Goal: Find specific page/section: Find specific page/section

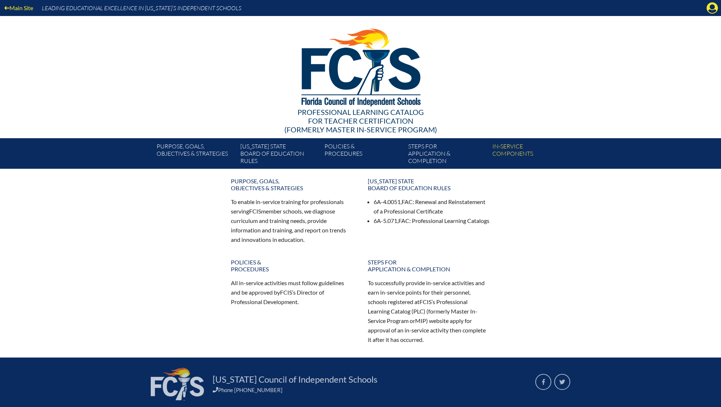
click at [712, 8] on icon "Manage account" at bounding box center [712, 8] width 12 height 12
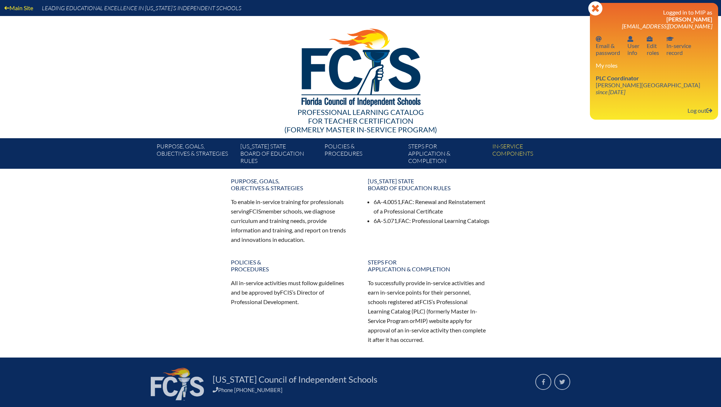
click at [612, 100] on div "Logged in to MIP as Adrianna Truby atruby@palmertrinity.org Email password Emai…" at bounding box center [654, 61] width 117 height 105
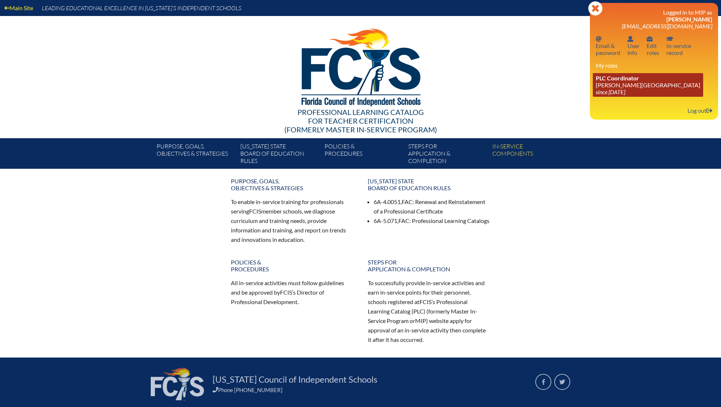
click at [614, 89] on link "PLC Coordinator Palmer Trinity School since 2022 Jun 21" at bounding box center [648, 85] width 110 height 24
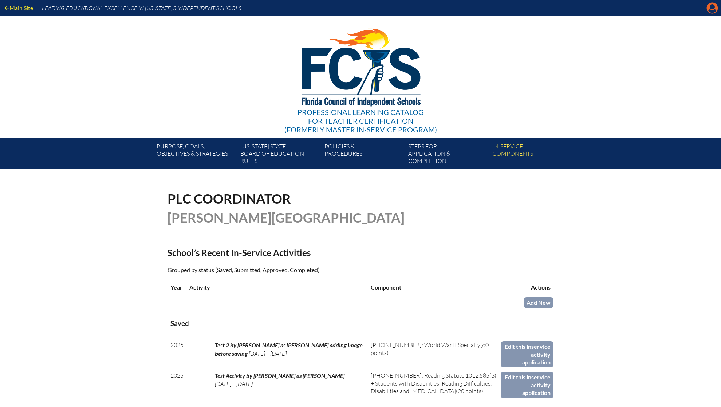
click at [710, 9] on icon "Manage account" at bounding box center [712, 8] width 12 height 12
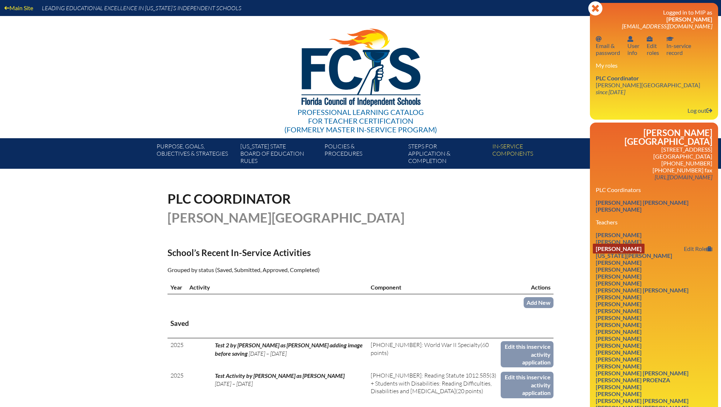
click at [636, 244] on link "Walter E Bloom" at bounding box center [619, 249] width 52 height 10
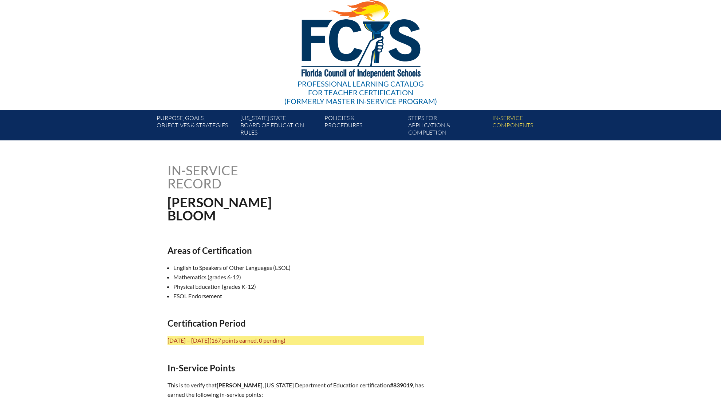
scroll to position [63, 0]
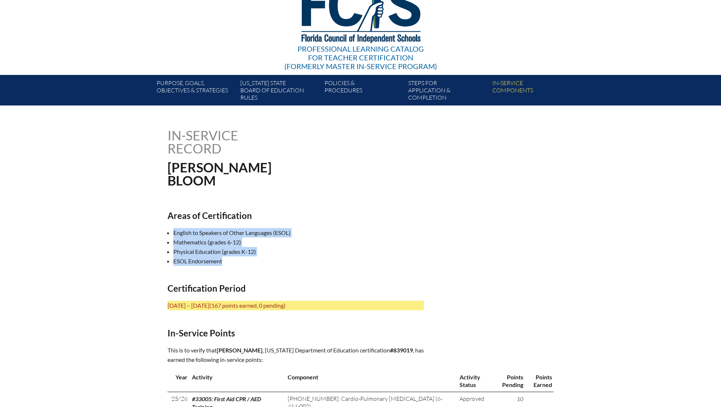
drag, startPoint x: 185, startPoint y: 234, endPoint x: 248, endPoint y: 258, distance: 67.0
click at [248, 258] on ul "English to Speakers of Other Languages (ESOL) Mathematics (grades 6-12) Physica…" at bounding box center [298, 247] width 262 height 38
copy ul "English to Speakers of Other Languages (ESOL) Mathematics (grades 6-12) Physica…"
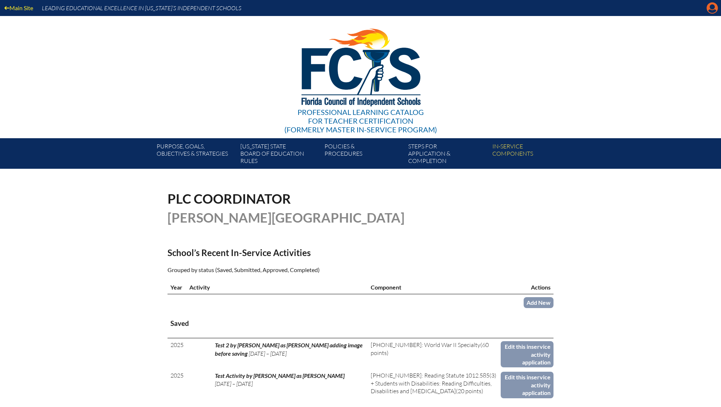
click at [711, 9] on icon at bounding box center [712, 8] width 11 height 11
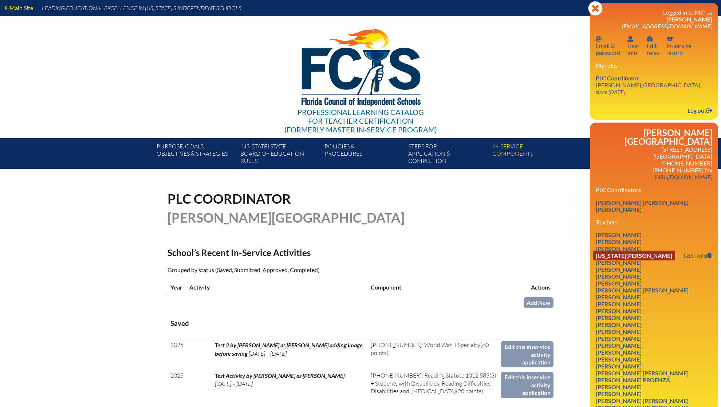
click at [639, 251] on link "Virginia Campos" at bounding box center [634, 256] width 82 height 10
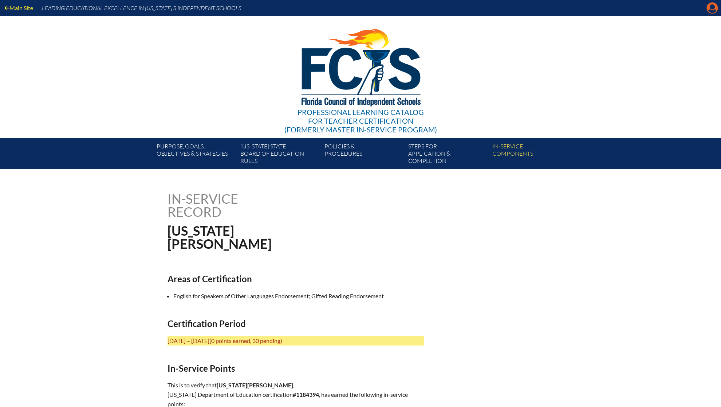
click at [711, 11] on icon "Manage account" at bounding box center [712, 8] width 12 height 12
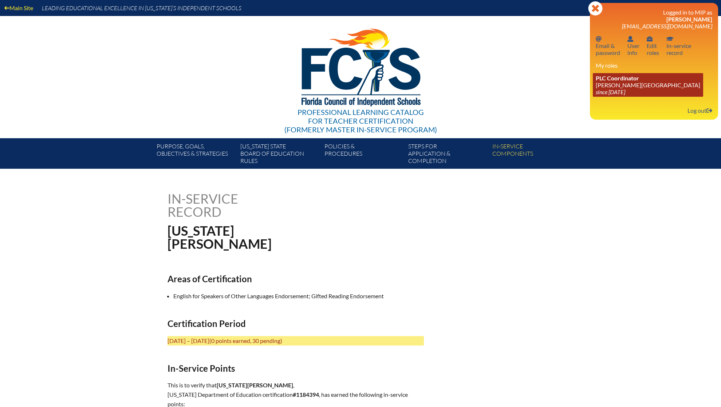
click at [610, 86] on link "PLC Coordinator [PERSON_NAME][GEOGRAPHIC_DATA] since [DATE]" at bounding box center [648, 85] width 110 height 24
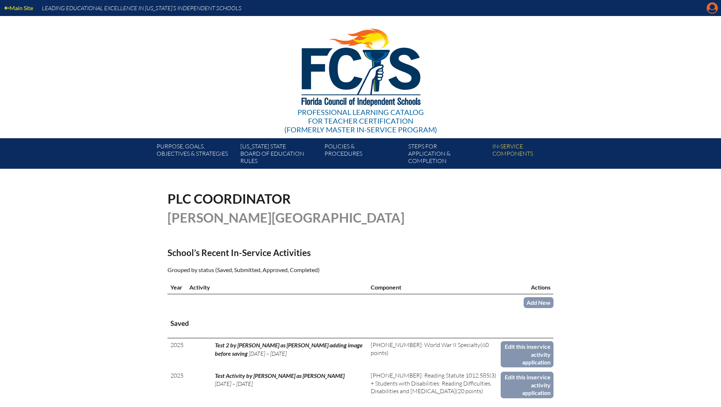
click at [708, 8] on icon at bounding box center [712, 8] width 11 height 11
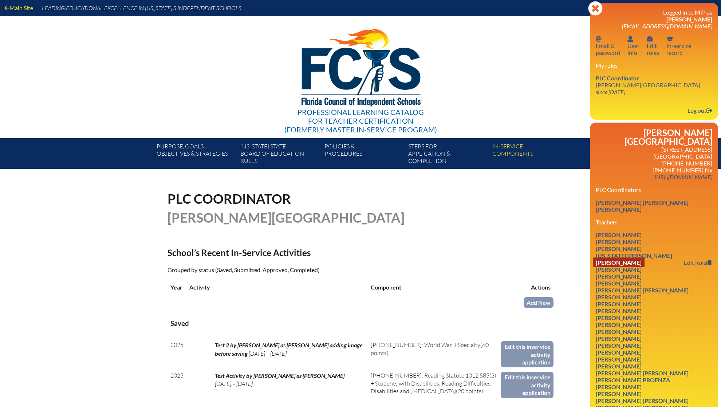
click at [636, 258] on link "Jennifer Cerda" at bounding box center [619, 263] width 52 height 10
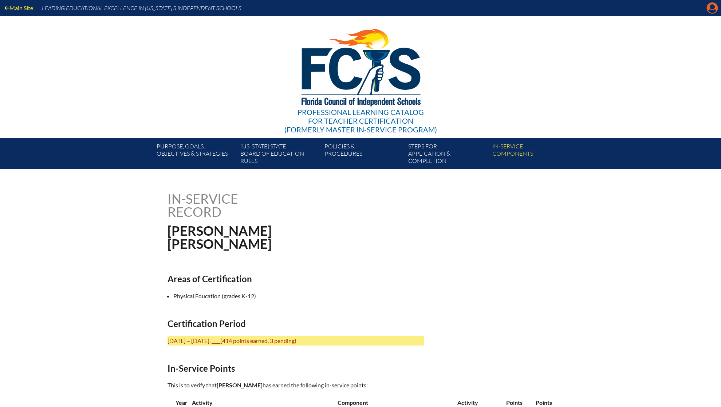
click at [708, 8] on icon at bounding box center [712, 8] width 11 height 11
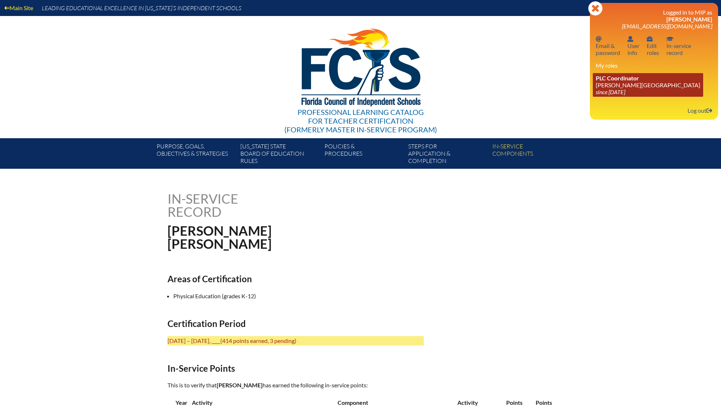
click at [628, 83] on link "PLC Coordinator Palmer Trinity School since 2022 Jun 21" at bounding box center [648, 85] width 110 height 24
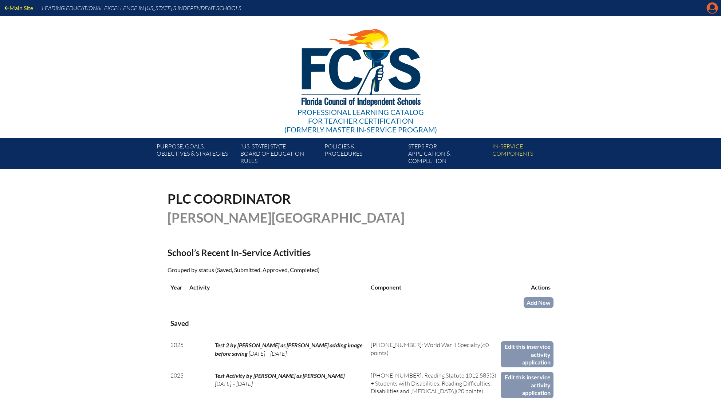
click at [711, 8] on icon "Manage account" at bounding box center [712, 8] width 12 height 12
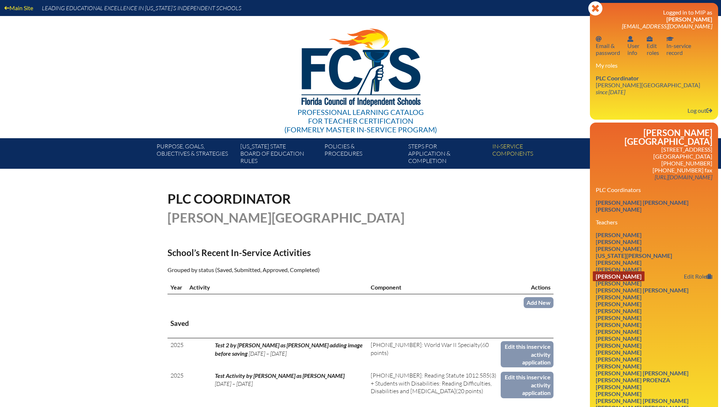
click at [623, 272] on link "Emma Curtis" at bounding box center [619, 277] width 52 height 10
